Goal: Task Accomplishment & Management: Manage account settings

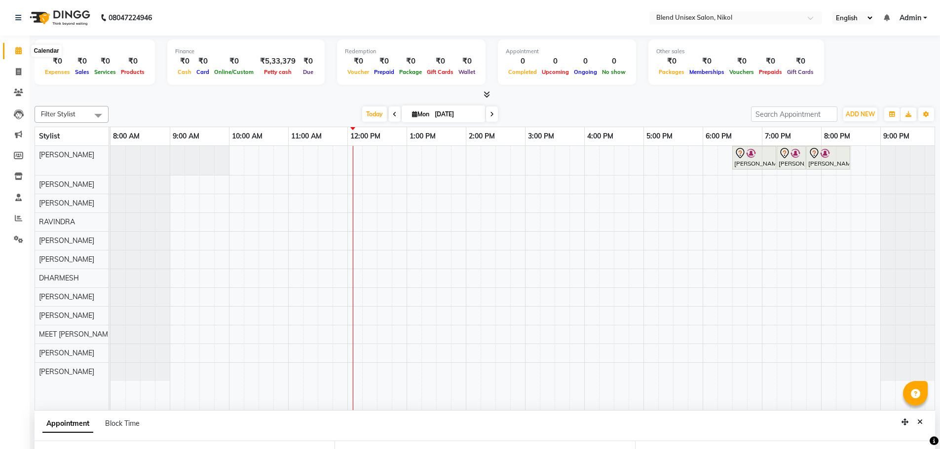
select select "45624"
select select "1110"
select select "tentative"
click at [396, 219] on div "BHARGAVBHAI, TK01, 06:30 PM-07:15 PM, Hair Cut Male BHARGAVBHAI, TK01, 07:15 PM…" at bounding box center [525, 278] width 829 height 264
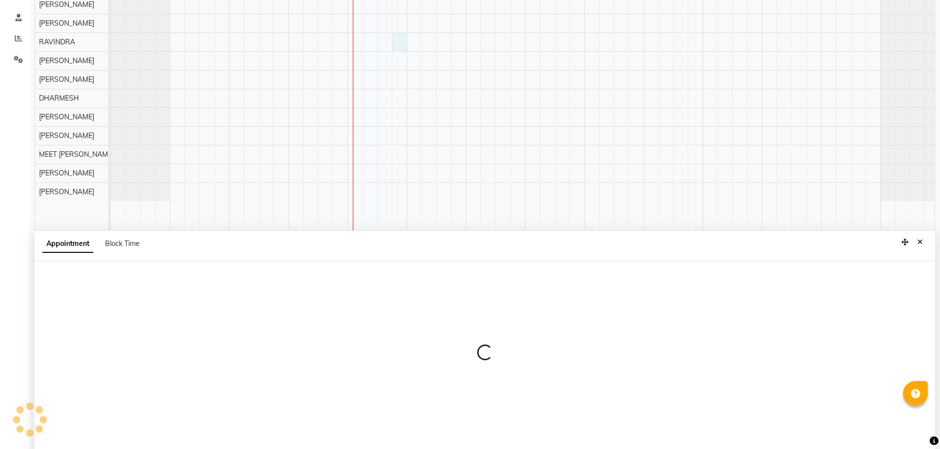
scroll to position [186, 0]
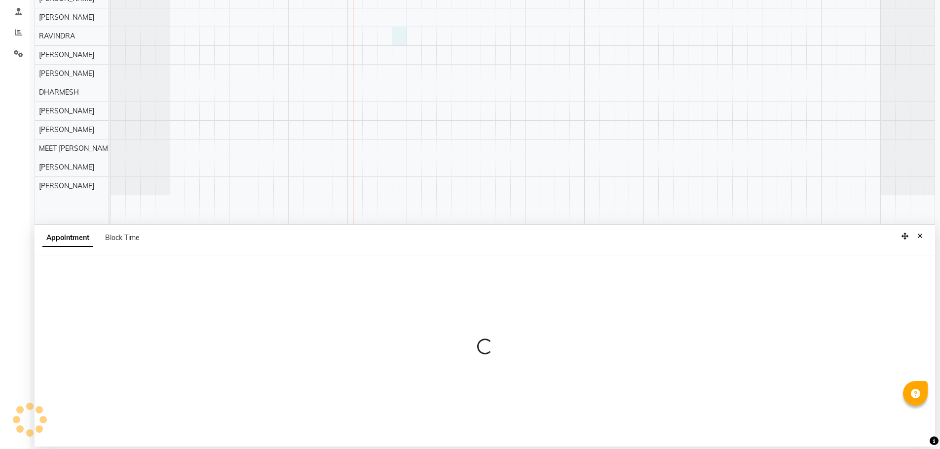
select select "80004"
select select "tentative"
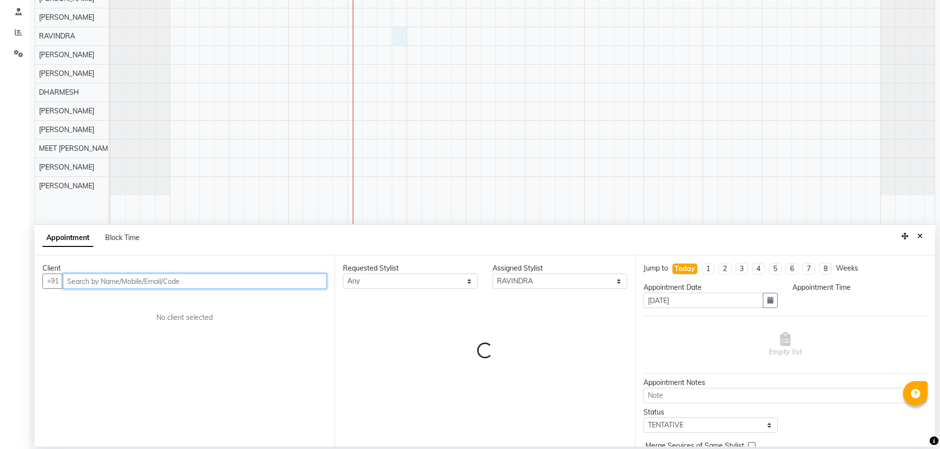
select select "765"
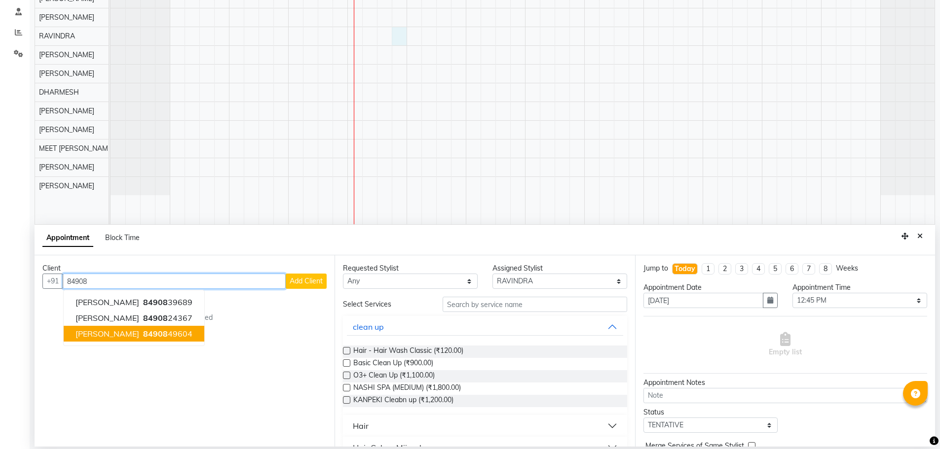
click at [141, 336] on ngb-highlight "84908 49604" at bounding box center [166, 334] width 51 height 10
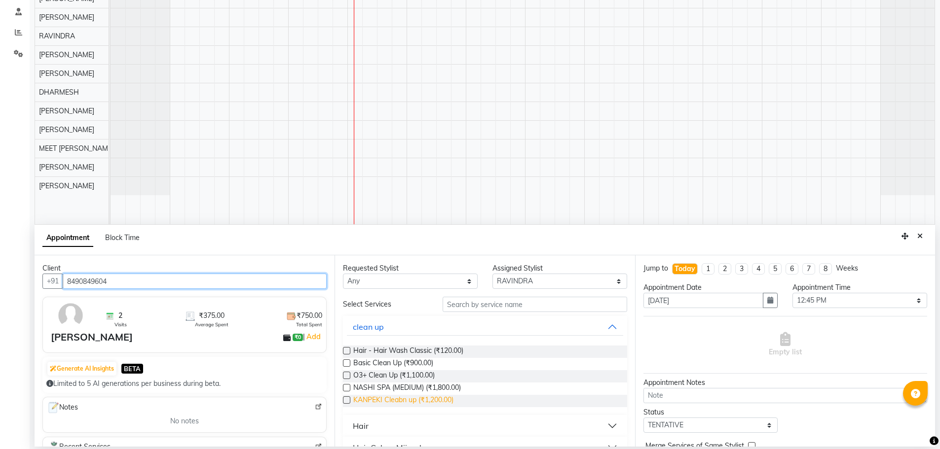
scroll to position [49, 0]
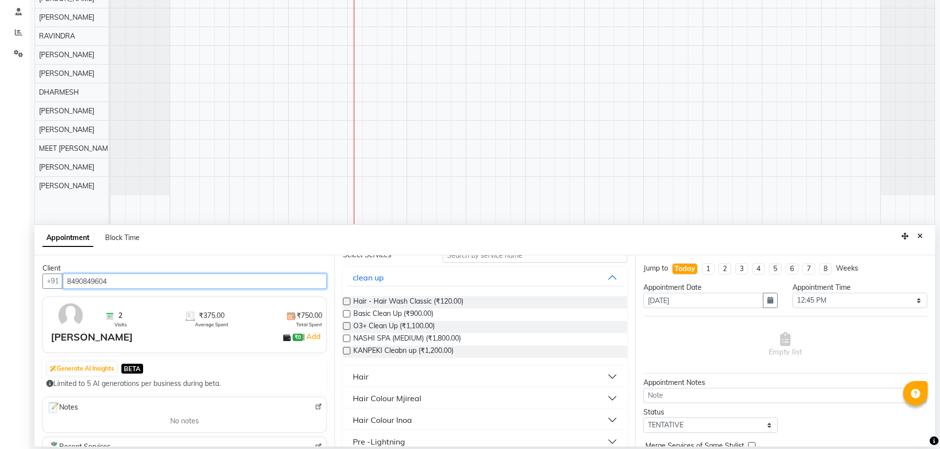
type input "8490849604"
click at [440, 374] on button "Hair" at bounding box center [485, 377] width 276 height 18
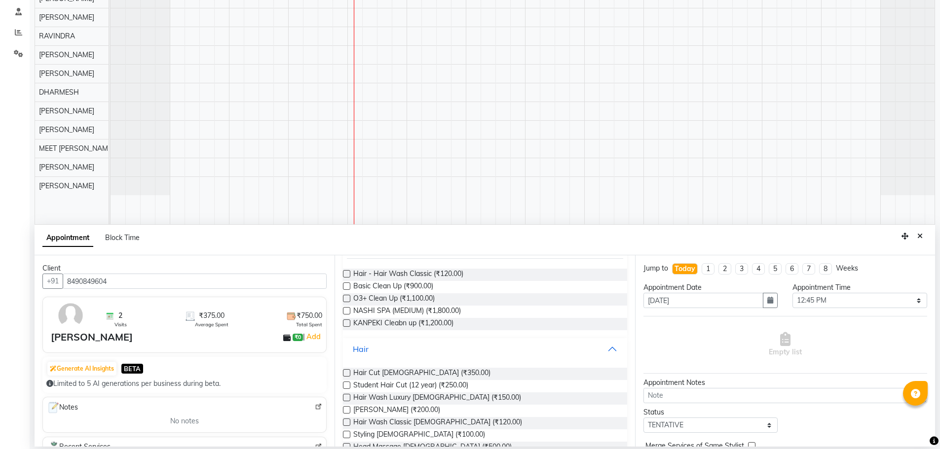
scroll to position [99, 0]
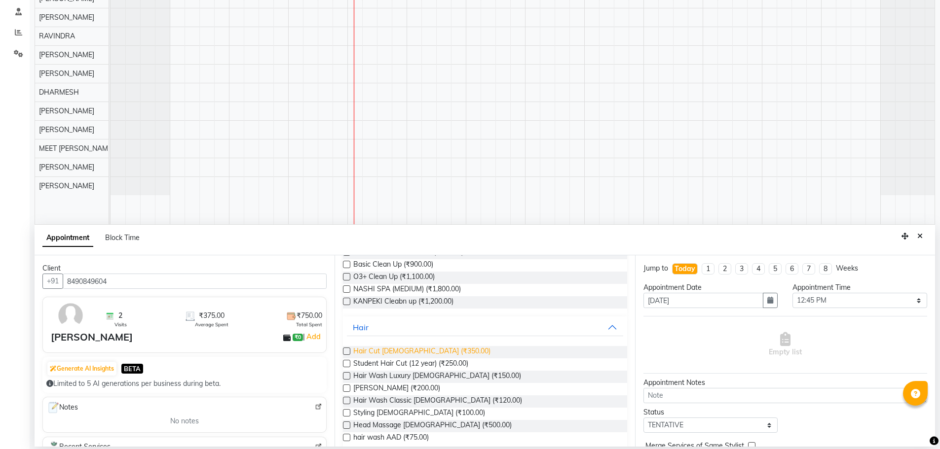
click at [415, 353] on span "Hair Cut [DEMOGRAPHIC_DATA] (₹350.00)" at bounding box center [421, 352] width 137 height 12
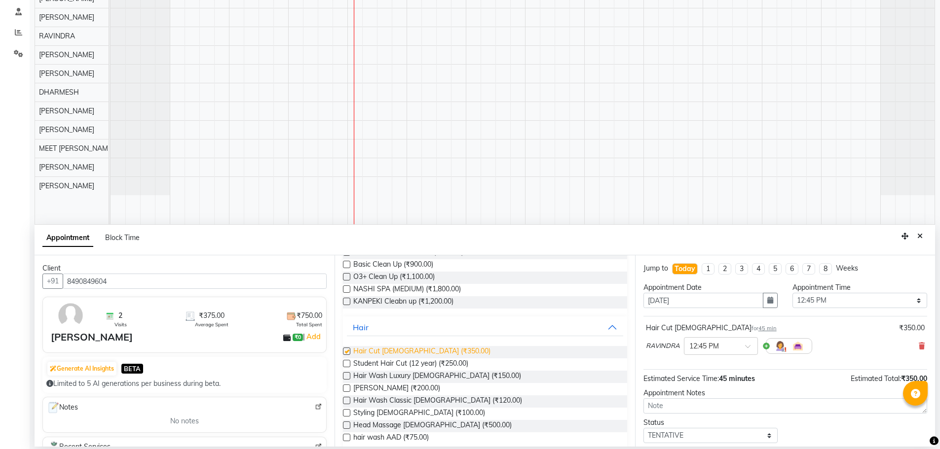
checkbox input "false"
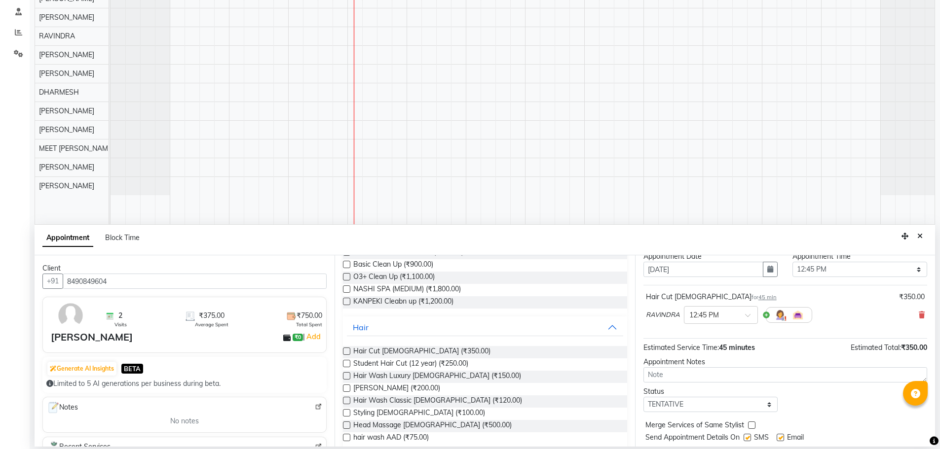
scroll to position [59, 0]
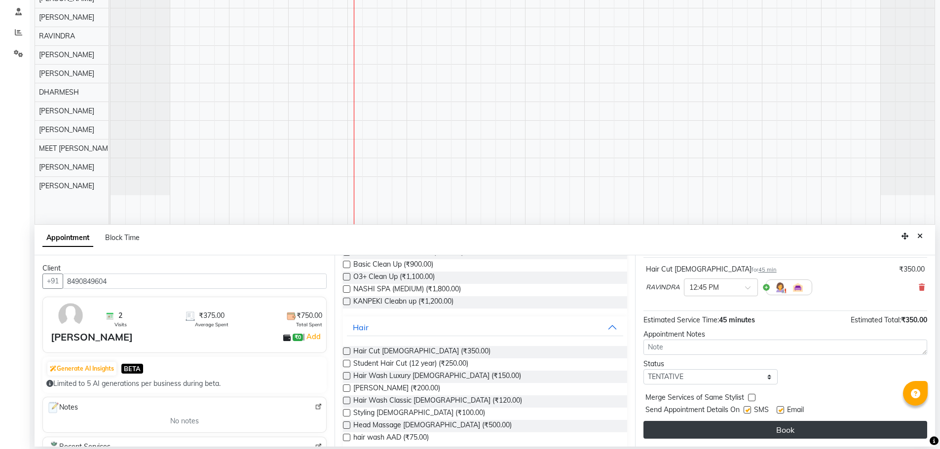
click at [771, 426] on button "Book" at bounding box center [785, 430] width 284 height 18
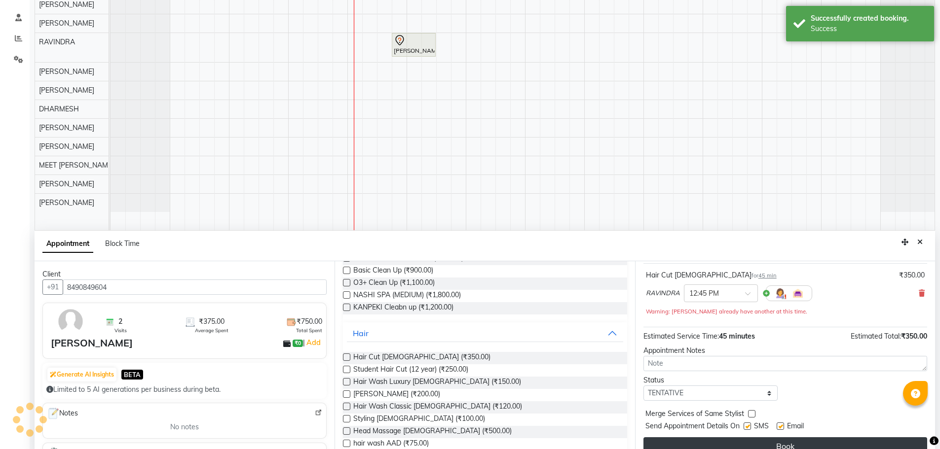
scroll to position [0, 0]
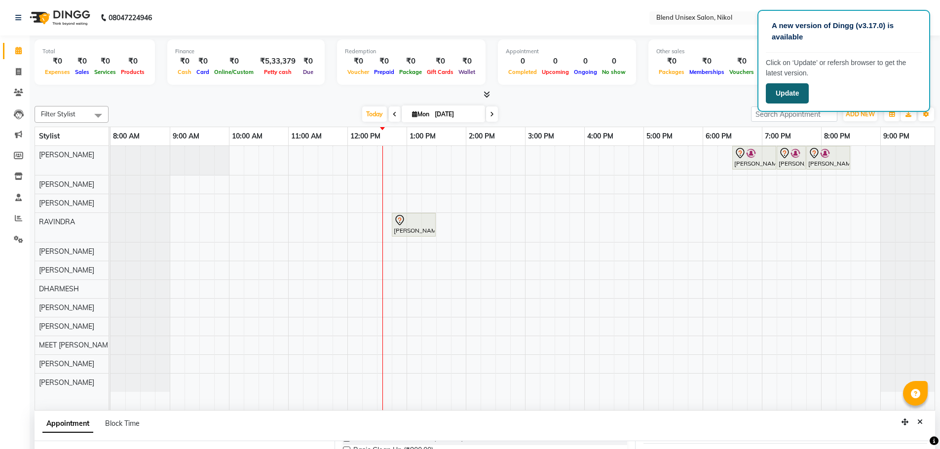
click at [789, 93] on button "Update" at bounding box center [787, 93] width 43 height 20
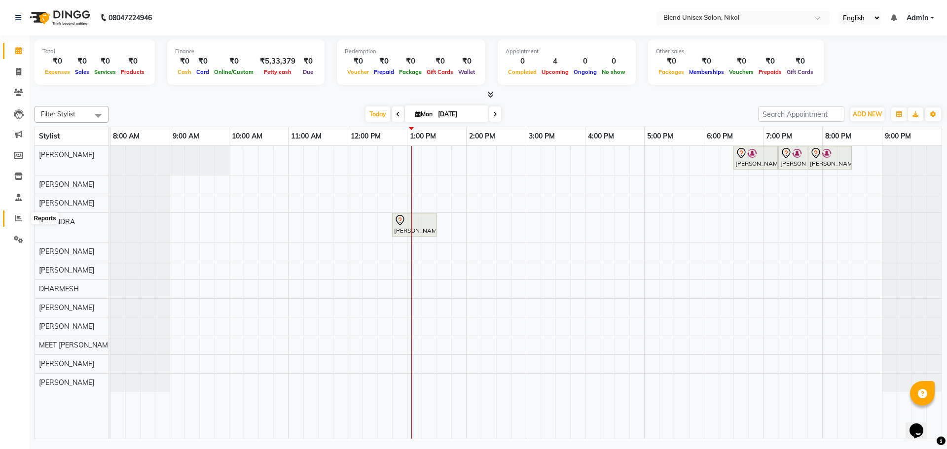
click at [19, 218] on icon at bounding box center [18, 218] width 7 height 7
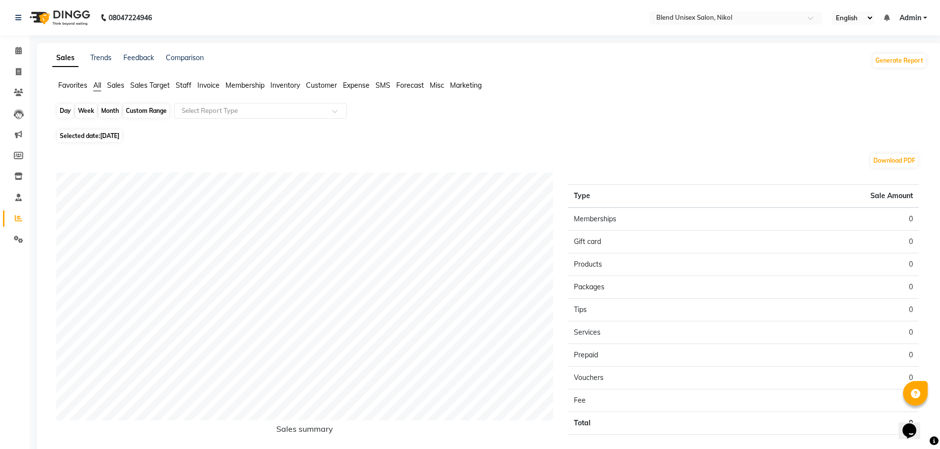
click at [63, 112] on div "Day" at bounding box center [65, 111] width 16 height 14
select select "9"
select select "2025"
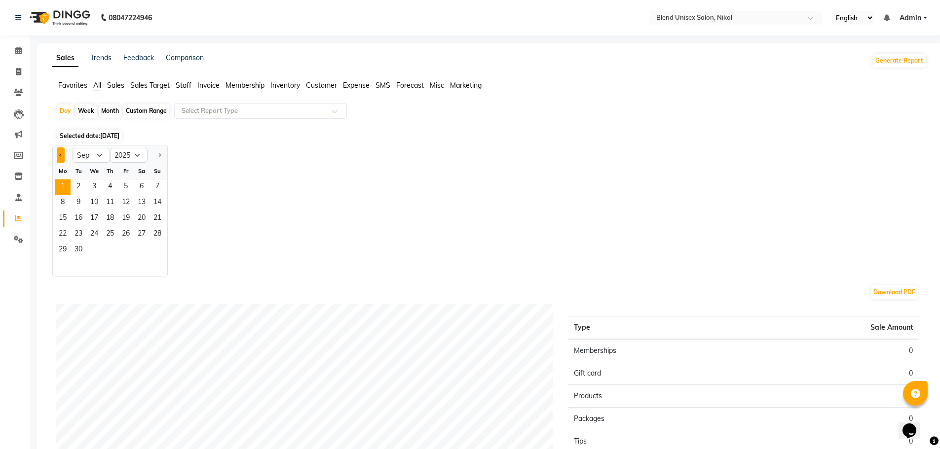
click at [57, 153] on button "Previous month" at bounding box center [61, 156] width 8 height 16
select select "8"
click at [146, 249] on span "30" at bounding box center [142, 251] width 16 height 16
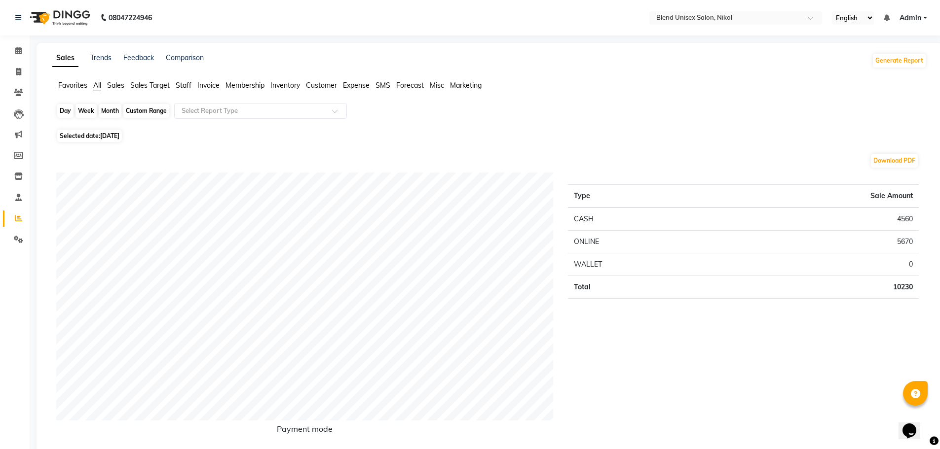
click at [69, 112] on div "Day" at bounding box center [65, 111] width 16 height 14
select select "8"
select select "2025"
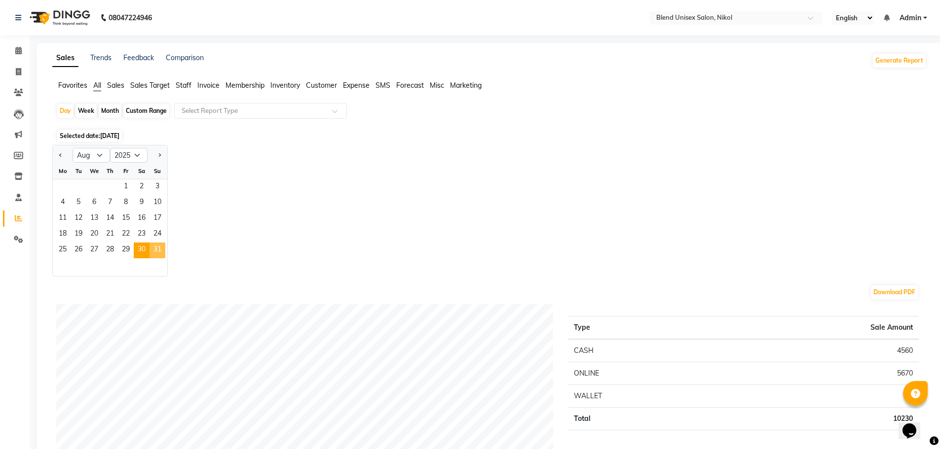
click at [161, 252] on span "31" at bounding box center [158, 251] width 16 height 16
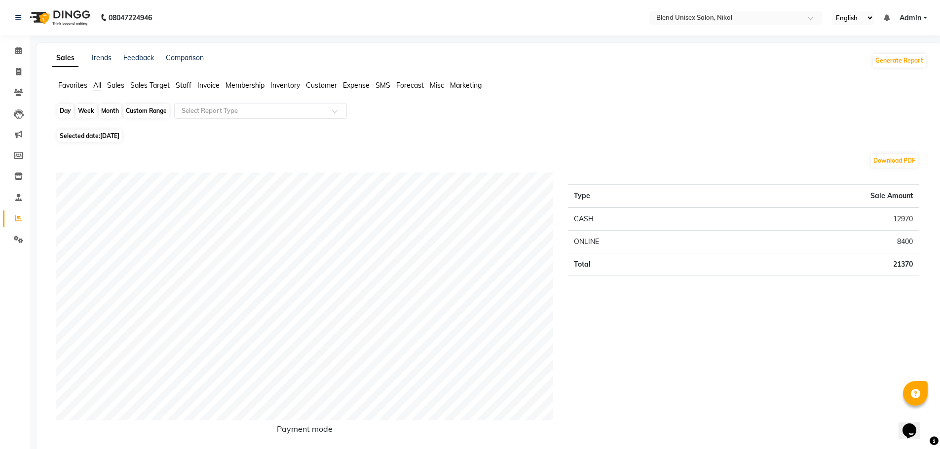
click at [61, 112] on div "Day" at bounding box center [65, 111] width 16 height 14
select select "8"
select select "2025"
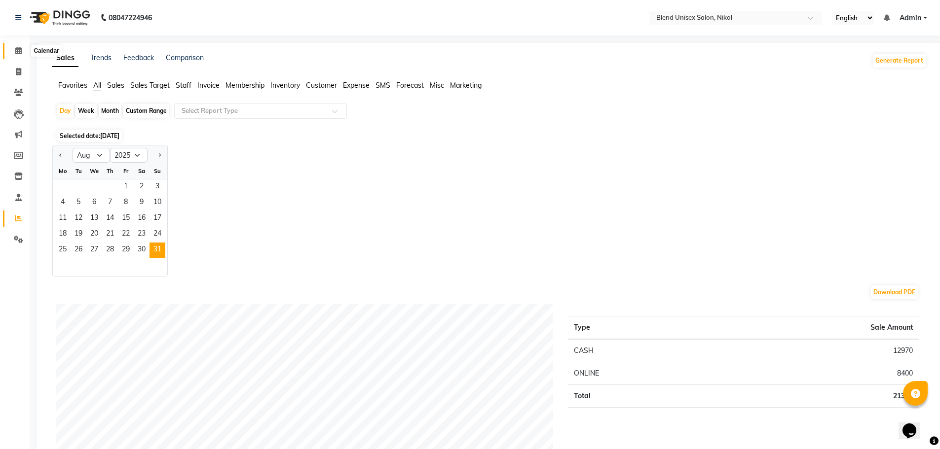
click at [16, 50] on icon at bounding box center [18, 50] width 6 height 7
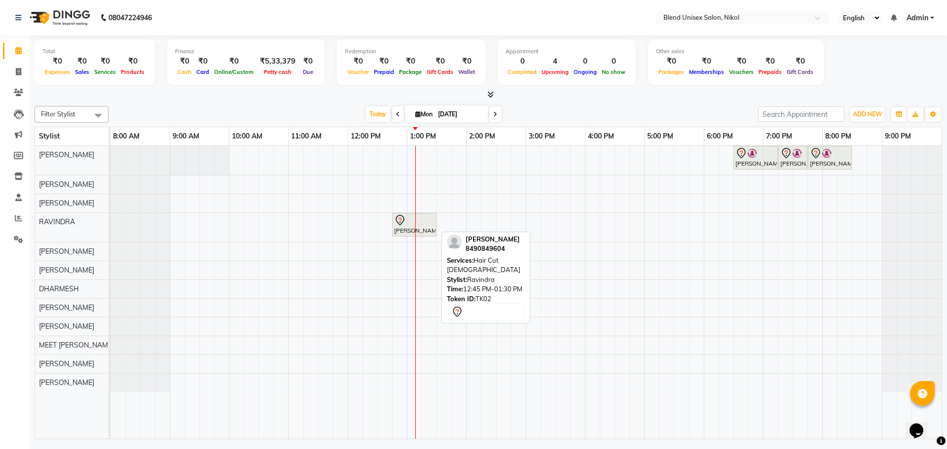
click at [404, 228] on div "[PERSON_NAME], TK02, 12:45 PM-01:30 PM, Hair Cut [DEMOGRAPHIC_DATA]" at bounding box center [414, 225] width 42 height 21
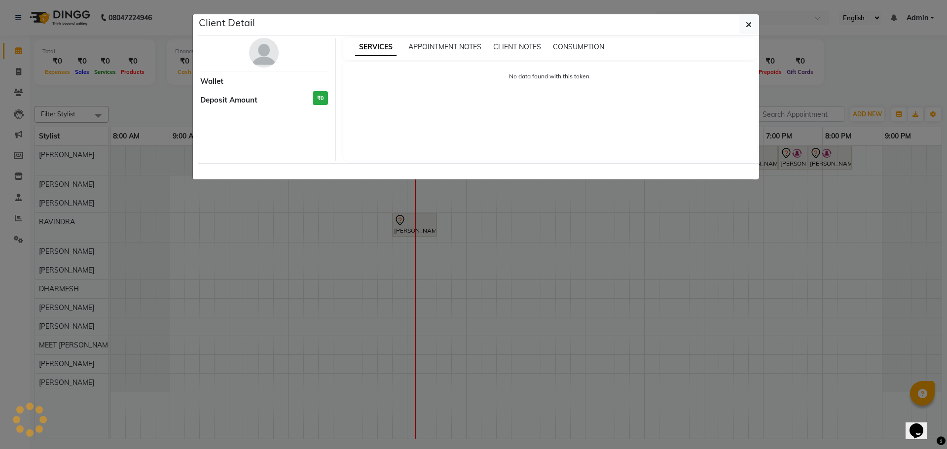
select select "7"
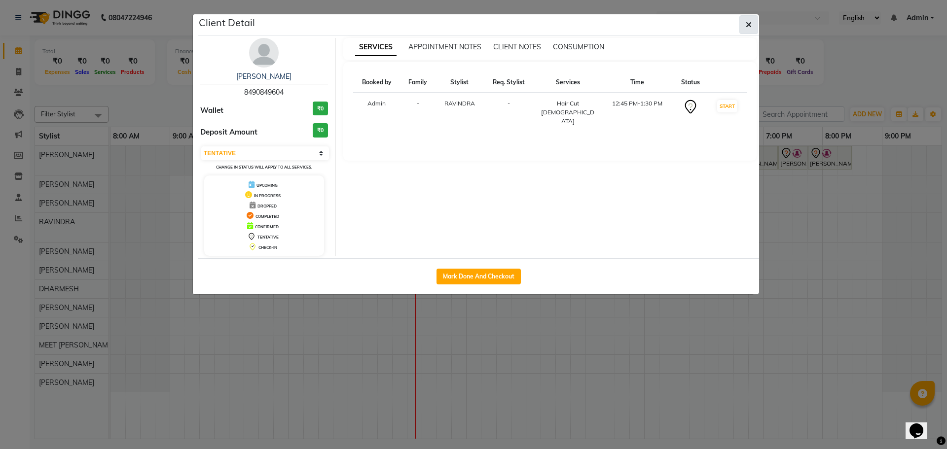
click at [753, 23] on button "button" at bounding box center [749, 24] width 19 height 19
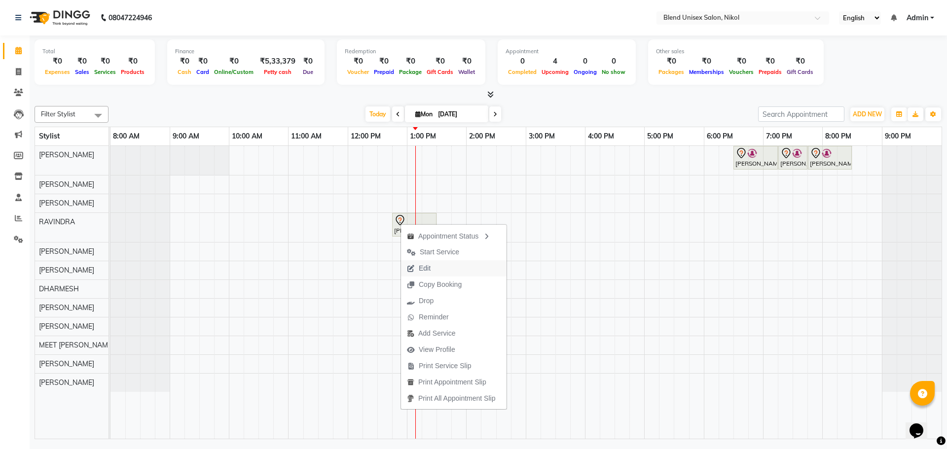
click at [470, 265] on button "Edit" at bounding box center [454, 269] width 106 height 16
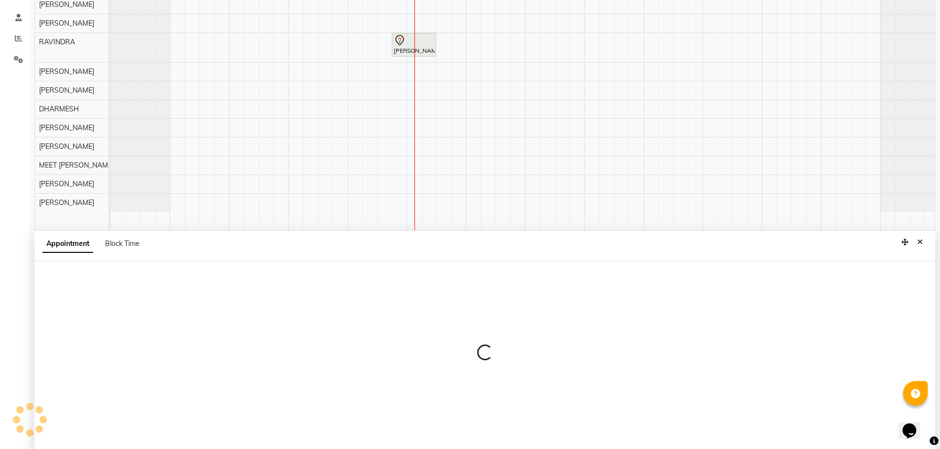
select select "tentative"
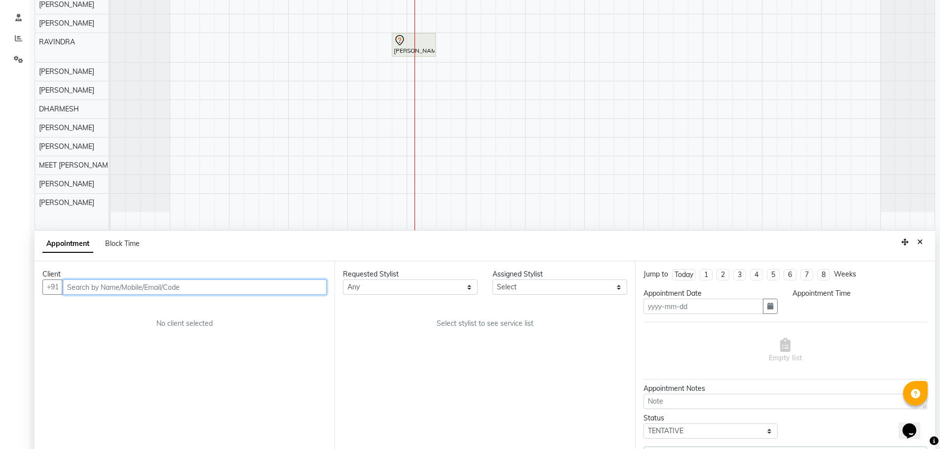
scroll to position [186, 0]
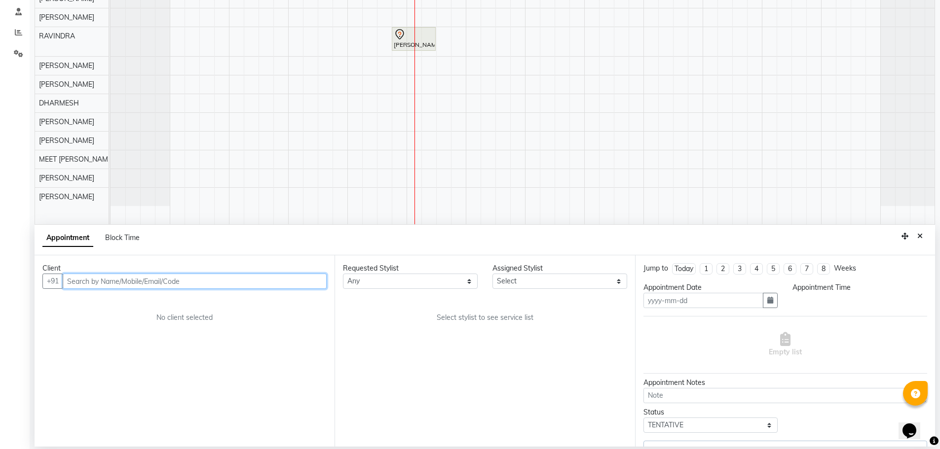
type input "[DATE]"
select select "765"
select select "80004"
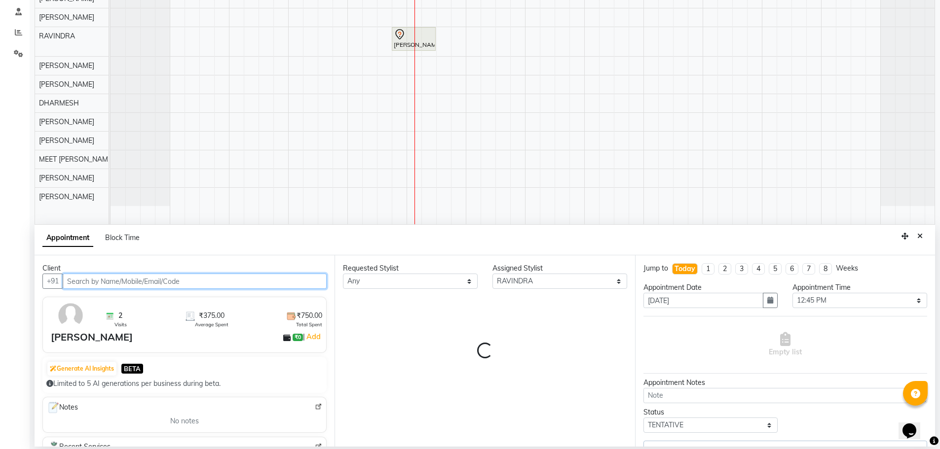
select select "3057"
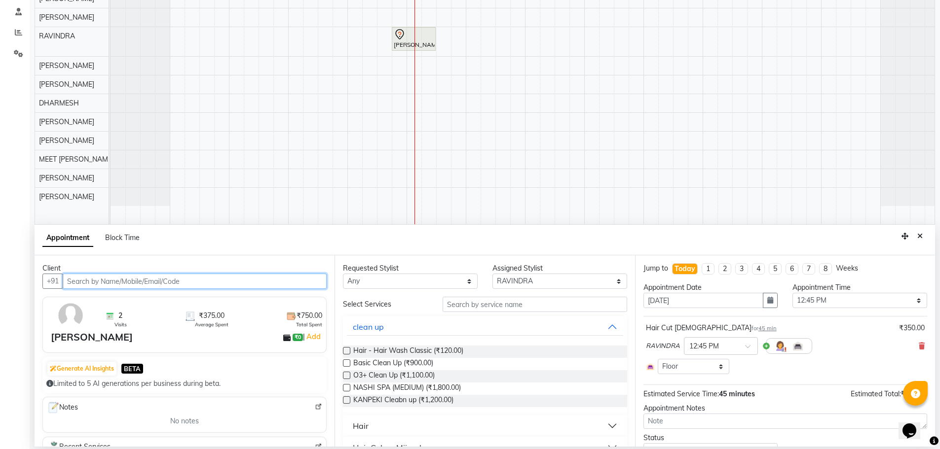
scroll to position [0, 5]
click at [455, 286] on select "Any AJAY NAI [PERSON_NAME] [PERSON_NAME] [PERSON_NAME] MEET [PERSON_NAME] [PERS…" at bounding box center [410, 281] width 135 height 15
select select "80004"
click at [343, 274] on select "Any AJAY NAI [PERSON_NAME] [PERSON_NAME] [PERSON_NAME] MEET [PERSON_NAME] [PERS…" at bounding box center [410, 281] width 135 height 15
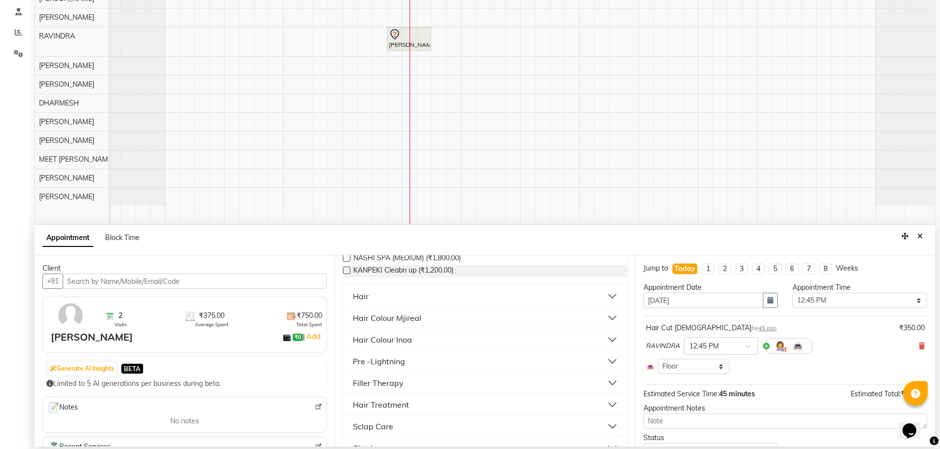
scroll to position [148, 0]
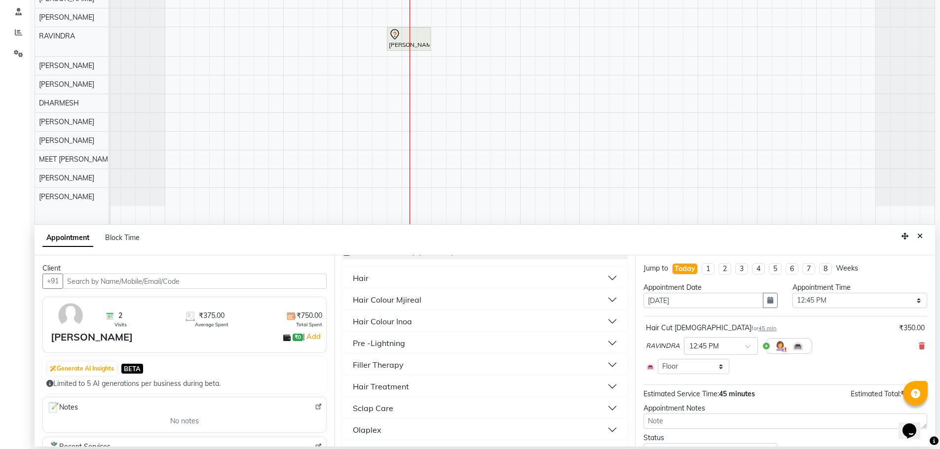
click at [445, 273] on button "Hair" at bounding box center [485, 278] width 276 height 18
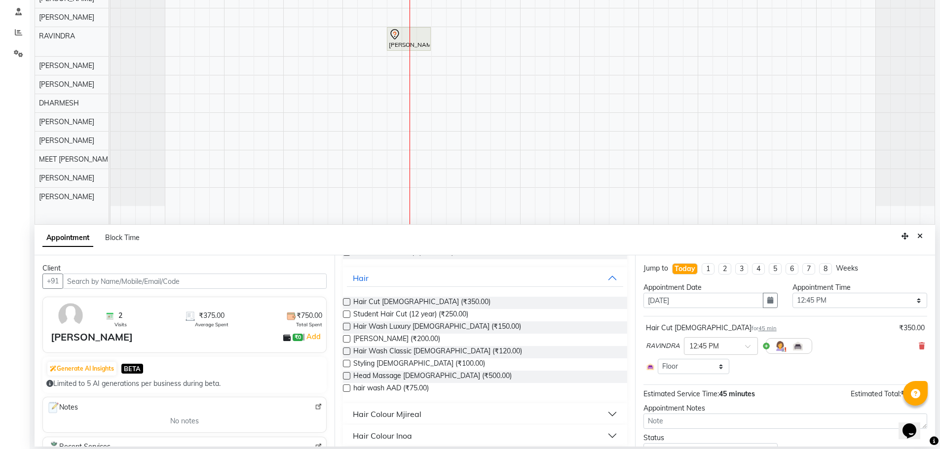
drag, startPoint x: 344, startPoint y: 338, endPoint x: 420, endPoint y: 333, distance: 76.2
click at [345, 338] on label at bounding box center [346, 339] width 7 height 7
click at [345, 338] on input "checkbox" at bounding box center [346, 340] width 6 height 6
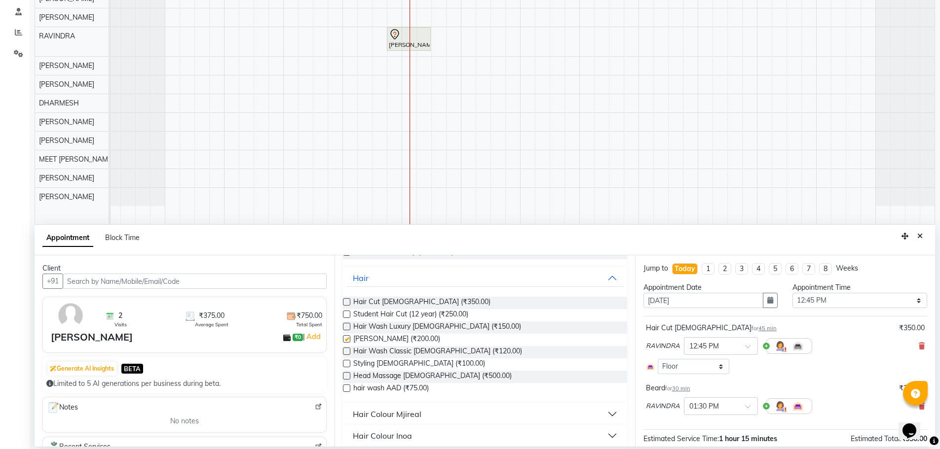
checkbox input "false"
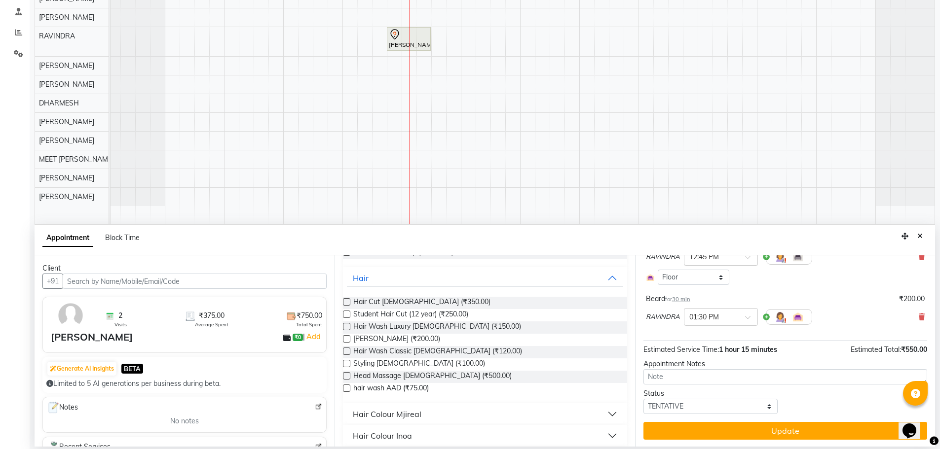
scroll to position [90, 0]
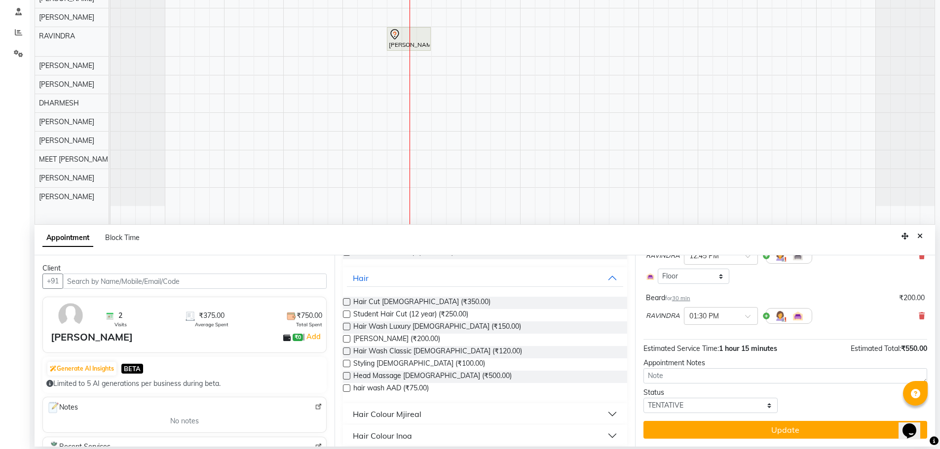
click at [675, 430] on button "Update" at bounding box center [785, 430] width 284 height 18
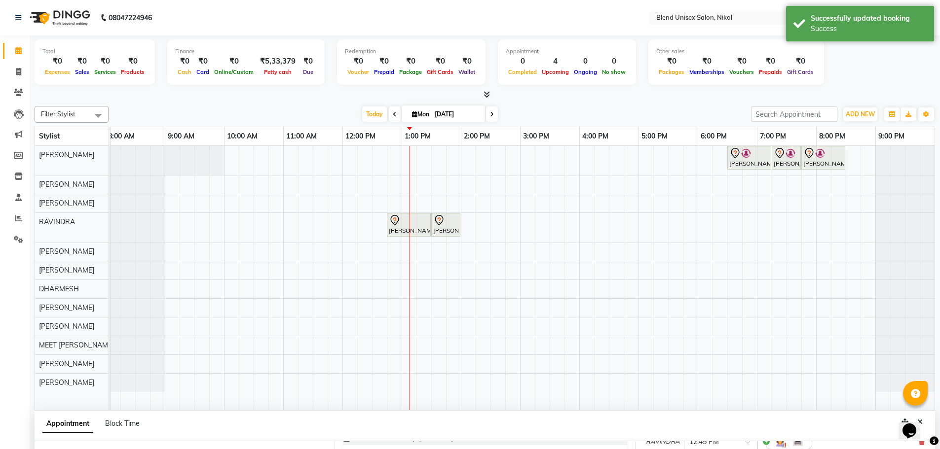
scroll to position [186, 0]
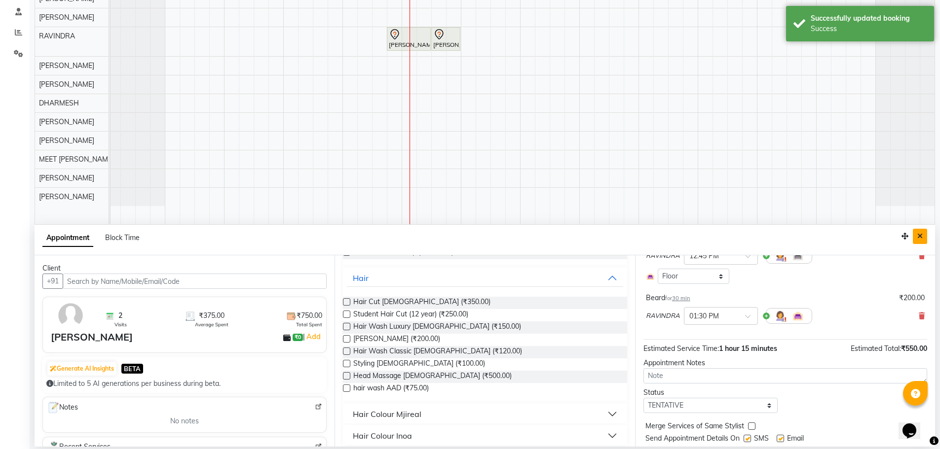
click at [917, 236] on icon "Close" at bounding box center [919, 236] width 5 height 7
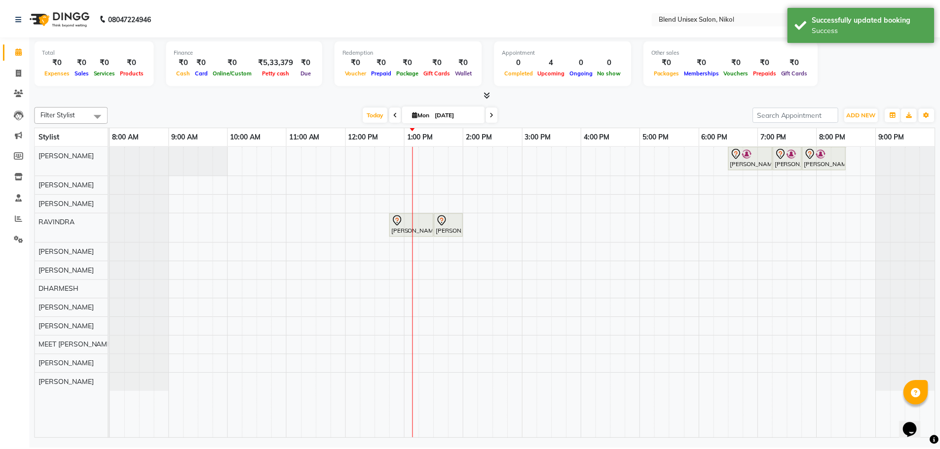
scroll to position [0, 0]
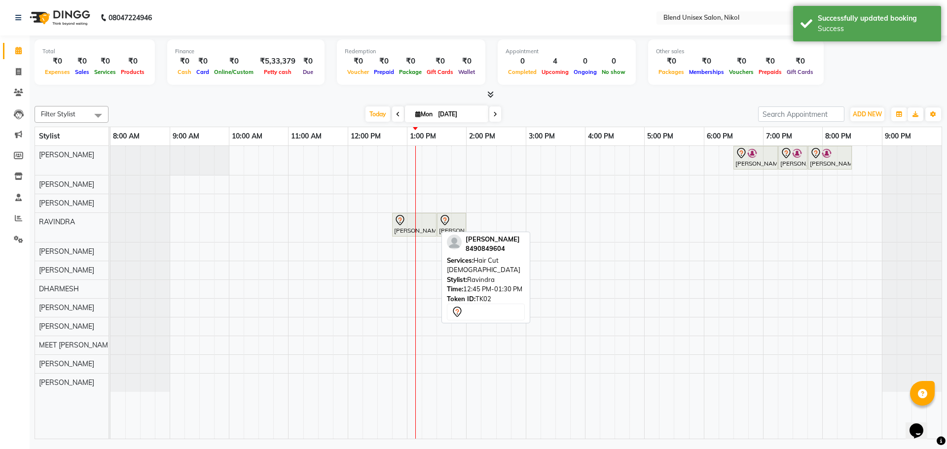
click at [401, 225] on icon at bounding box center [400, 221] width 12 height 12
select select "7"
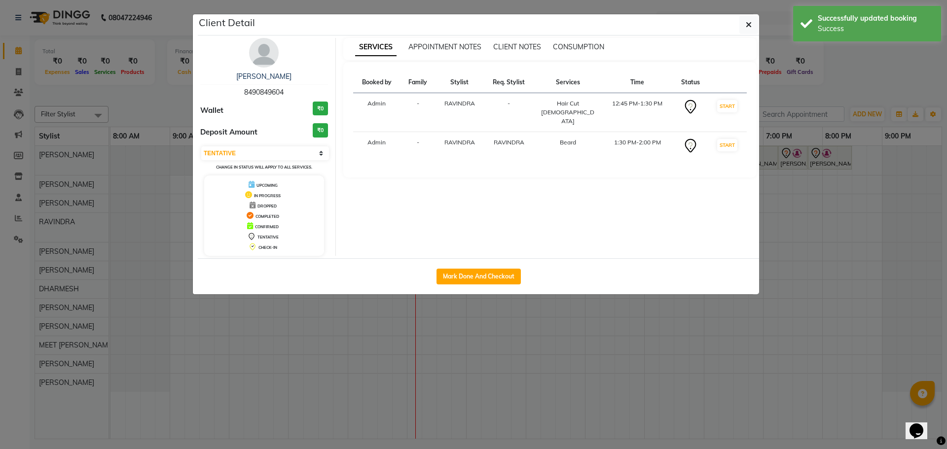
click at [453, 277] on button "Mark Done And Checkout" at bounding box center [479, 277] width 84 height 16
select select "service"
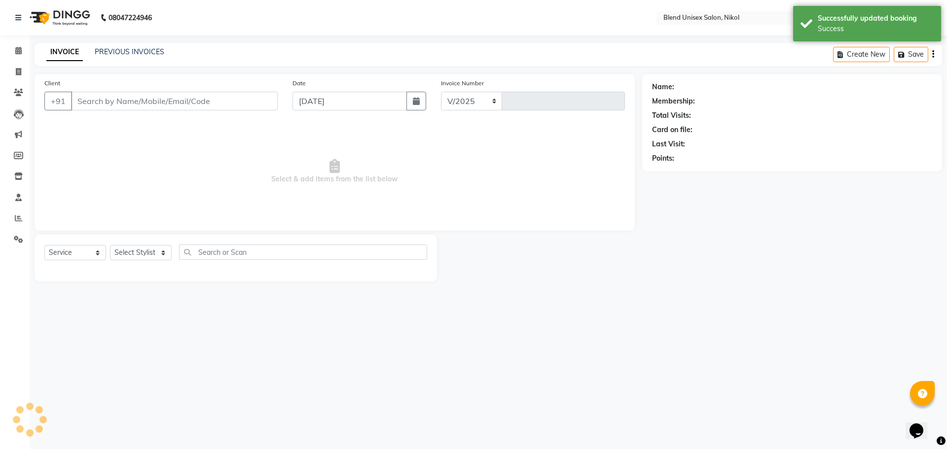
select select "6213"
type input "2279"
type input "8490849604"
select select "80004"
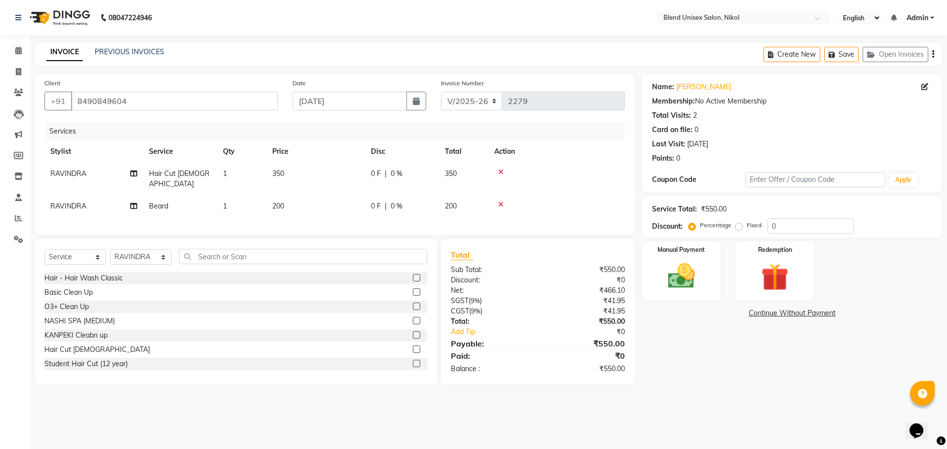
click at [404, 175] on div "0 F | 0 %" at bounding box center [402, 174] width 62 height 10
select select "80004"
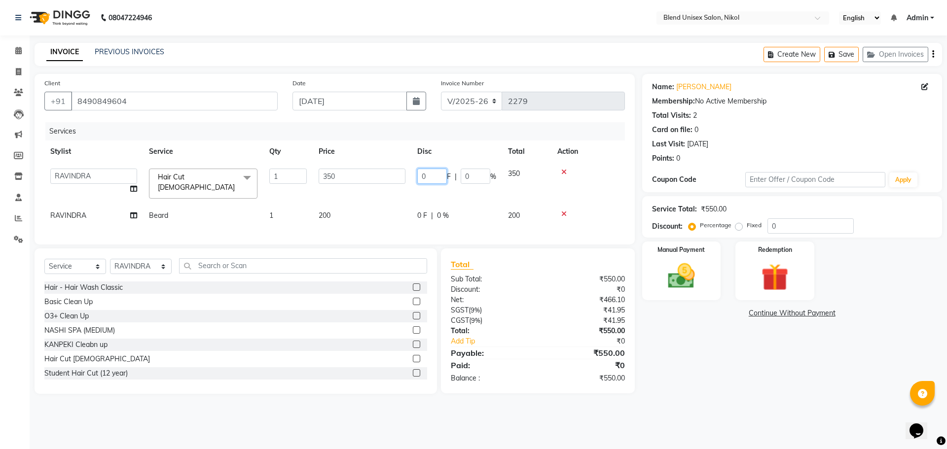
click at [437, 178] on input "0" at bounding box center [432, 176] width 30 height 15
type input "50"
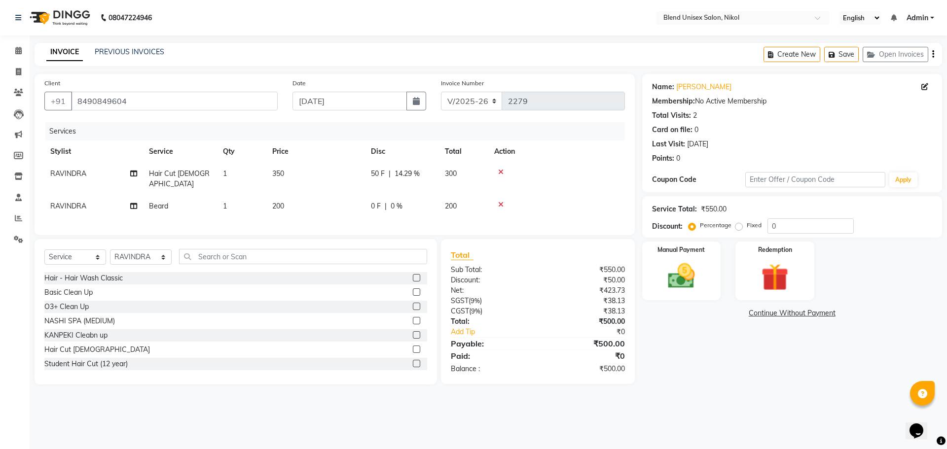
click at [428, 212] on div "Services Stylist Service Qty Price Disc Total Action RAVINDRA Hair Cut [DEMOGRA…" at bounding box center [334, 173] width 581 height 103
click at [434, 199] on td "0 F | 0 %" at bounding box center [402, 206] width 74 height 22
select select "80004"
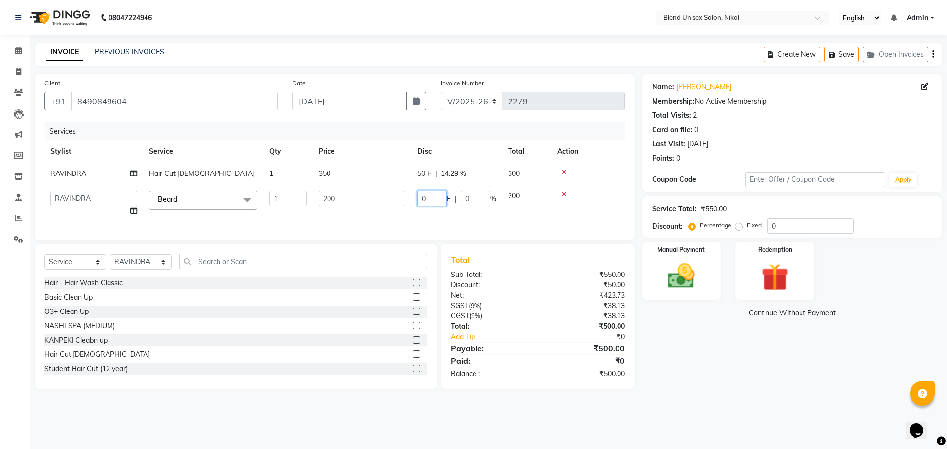
click at [434, 198] on input "0" at bounding box center [432, 198] width 30 height 15
type input "50"
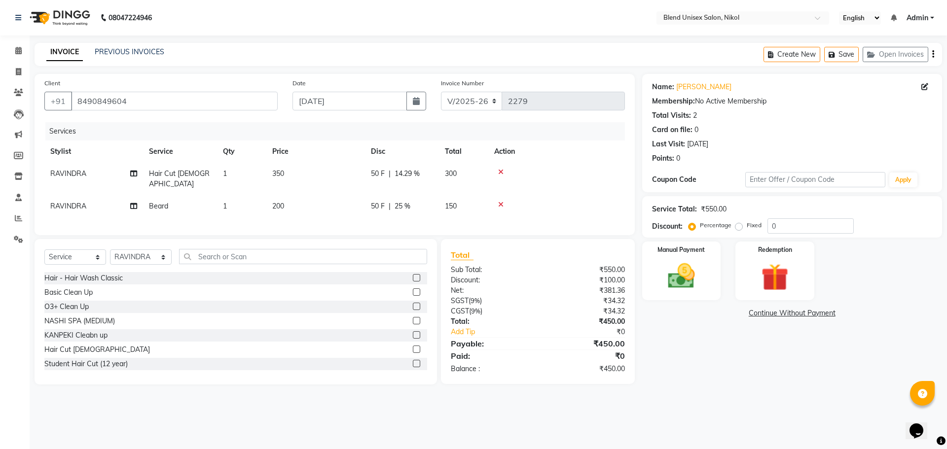
click at [614, 210] on div "Services Stylist Service Qty Price Disc Total Action RAVINDRA Hair Cut [DEMOGRA…" at bounding box center [334, 173] width 581 height 103
click at [659, 288] on img at bounding box center [682, 276] width 46 height 33
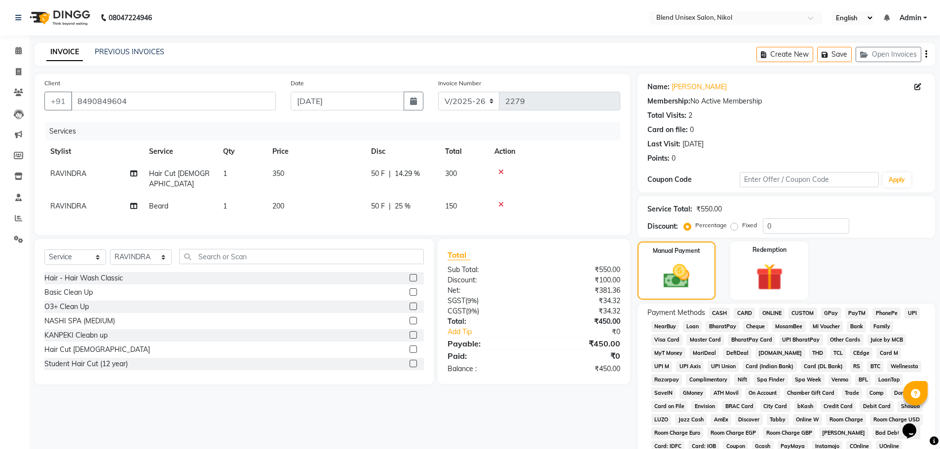
click at [765, 311] on span "ONLINE" at bounding box center [772, 313] width 26 height 11
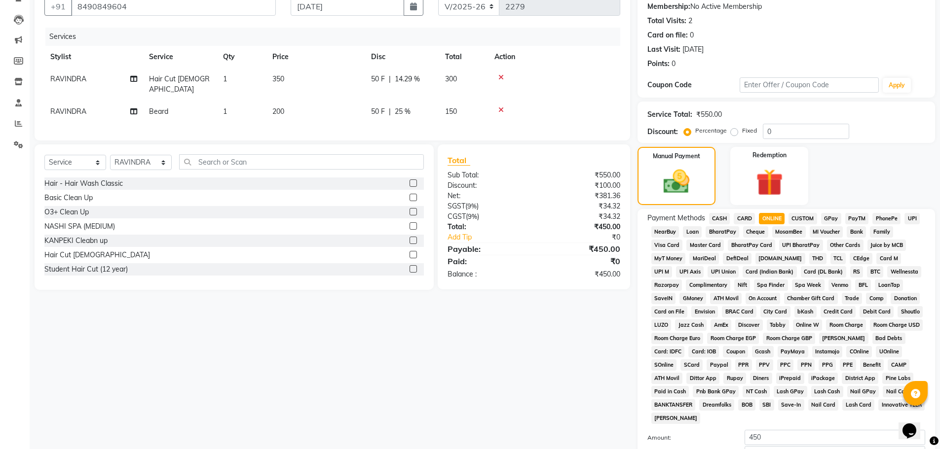
scroll to position [200, 0]
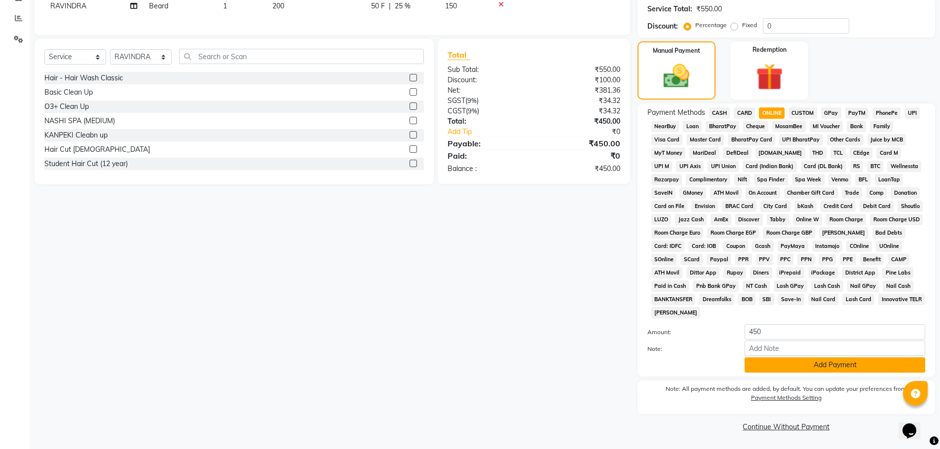
click at [770, 367] on button "Add Payment" at bounding box center [835, 365] width 181 height 15
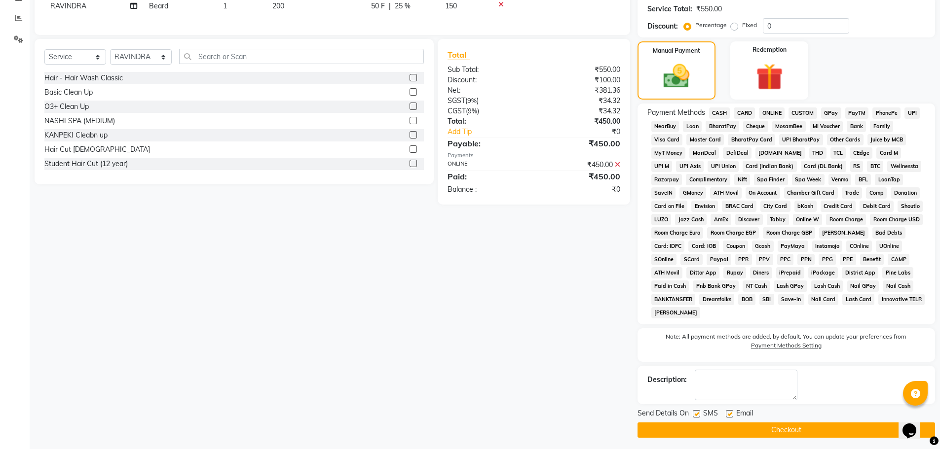
click at [748, 433] on button "Checkout" at bounding box center [786, 430] width 298 height 15
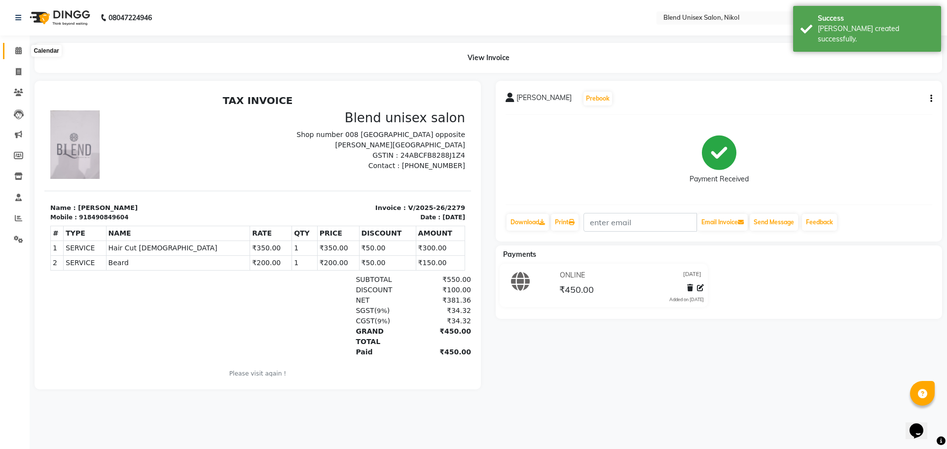
click at [16, 54] on icon at bounding box center [18, 50] width 6 height 7
